Goal: Information Seeking & Learning: Learn about a topic

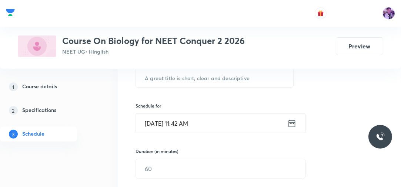
scroll to position [137, 0]
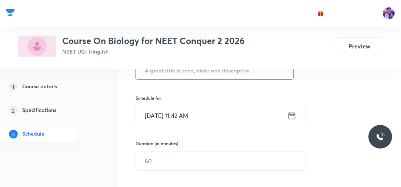
click at [203, 71] on input "text" at bounding box center [214, 70] width 157 height 19
type input "Ionic Equilibrium"
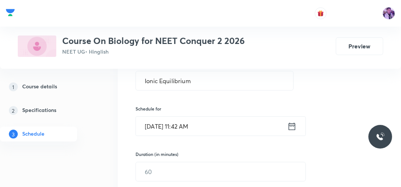
scroll to position [125, 0]
click at [189, 126] on input "[DATE] 11:42 AM" at bounding box center [211, 127] width 151 height 19
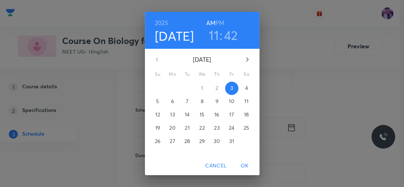
click at [219, 20] on h6 "PM" at bounding box center [220, 23] width 9 height 10
click at [211, 38] on h3 "11" at bounding box center [214, 35] width 10 height 16
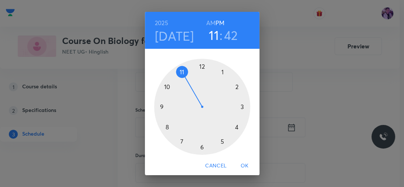
click at [199, 65] on div at bounding box center [202, 107] width 96 height 96
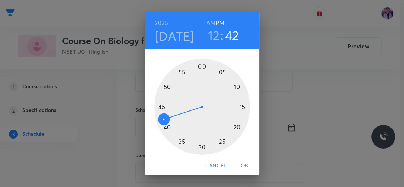
click at [204, 66] on div at bounding box center [202, 107] width 96 height 96
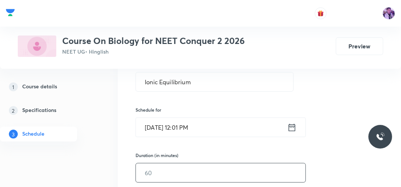
click at [149, 174] on input "text" at bounding box center [220, 173] width 169 height 19
type input "105"
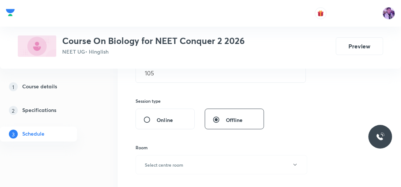
scroll to position [256, 0]
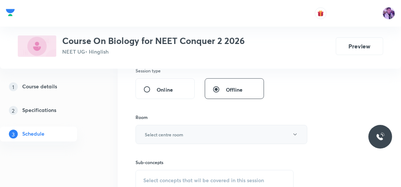
click at [181, 135] on h6 "Select centre room" at bounding box center [164, 134] width 38 height 7
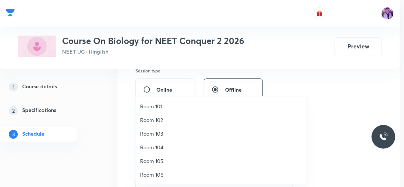
click at [171, 136] on span "Room 103" at bounding box center [221, 134] width 162 height 8
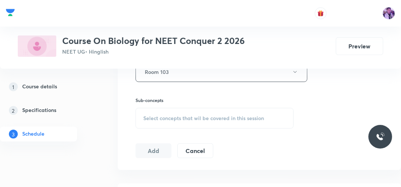
scroll to position [350, 0]
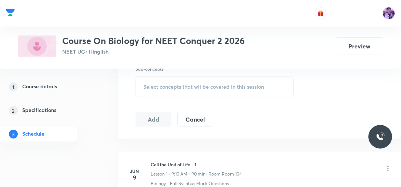
click at [166, 92] on div "Select concepts that wil be covered in this session" at bounding box center [214, 87] width 158 height 21
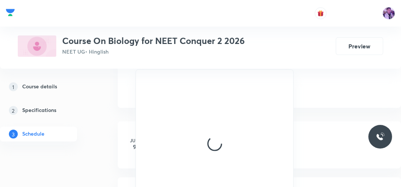
scroll to position [381, 0]
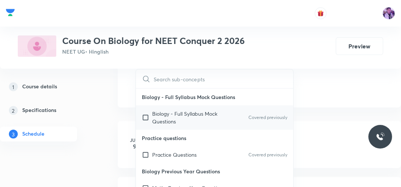
click at [158, 112] on p "Biology - Full Syllabus Mock Questions" at bounding box center [189, 118] width 75 height 16
checkbox input "true"
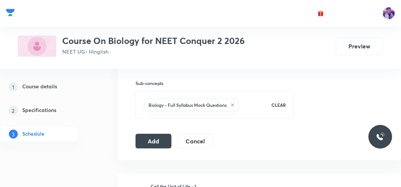
scroll to position [351, 0]
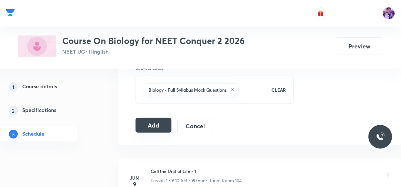
click at [158, 124] on button "Add" at bounding box center [153, 125] width 36 height 15
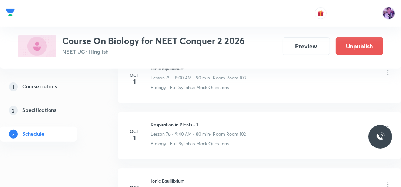
scroll to position [4258, 0]
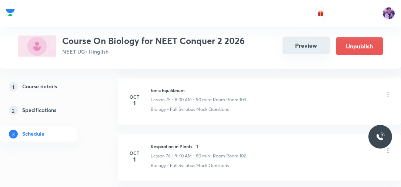
click at [312, 54] on button "Preview" at bounding box center [305, 46] width 47 height 18
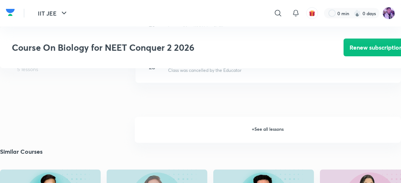
scroll to position [962, 0]
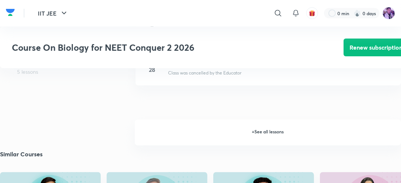
click at [277, 129] on h6 "+ See all lessons" at bounding box center [268, 132] width 266 height 26
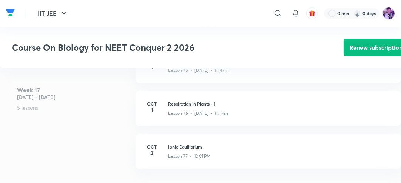
scroll to position [4084, 0]
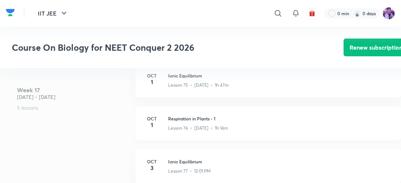
click at [181, 127] on p "Lesson 76 • [DATE] • 1h 14m" at bounding box center [198, 128] width 60 height 7
click at [171, 125] on p "Lesson 76 • [DATE] • 1h 14m" at bounding box center [198, 128] width 60 height 7
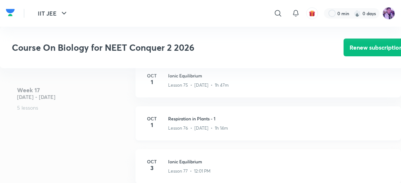
click at [171, 125] on p "Lesson 76 • [DATE] • 1h 14m" at bounding box center [198, 128] width 60 height 7
click at [178, 78] on h3 "Ionic Equilibrium" at bounding box center [280, 75] width 224 height 7
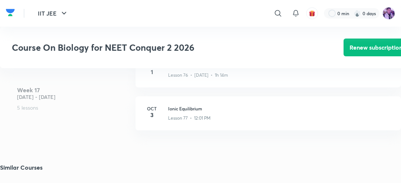
scroll to position [4122, 0]
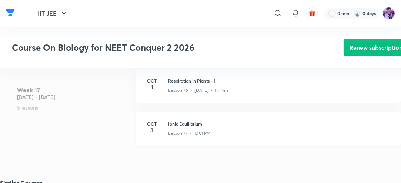
click at [166, 132] on div "[DATE] Ionic Equilibrium Lesson 77 • 12:01 PM" at bounding box center [267, 128] width 265 height 34
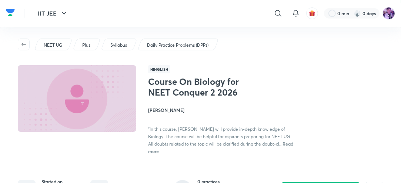
click at [273, 87] on div "Course On Biology for NEET Conquer 2 2026 [PERSON_NAME] "In this course, [PERSO…" at bounding box center [221, 115] width 146 height 78
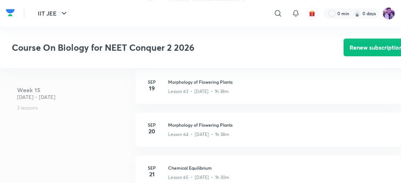
scroll to position [4517, 0]
